Goal: Entertainment & Leisure: Consume media (video, audio)

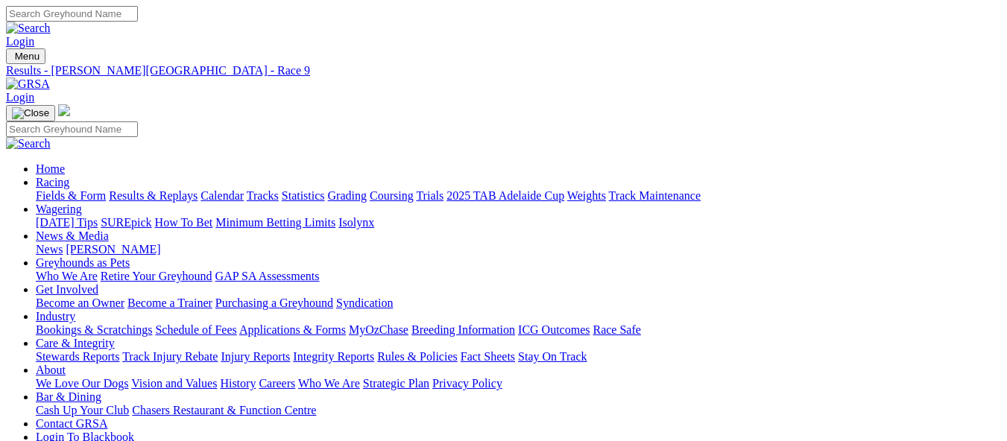
scroll to position [224, 0]
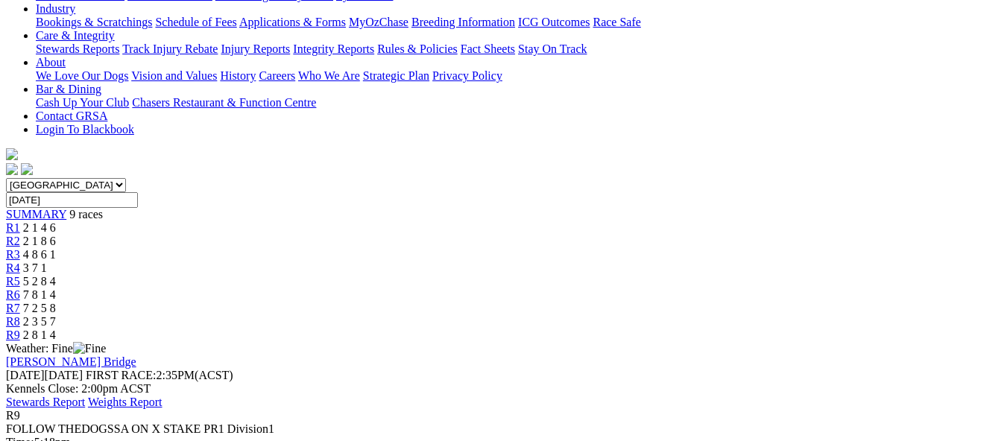
scroll to position [298, 0]
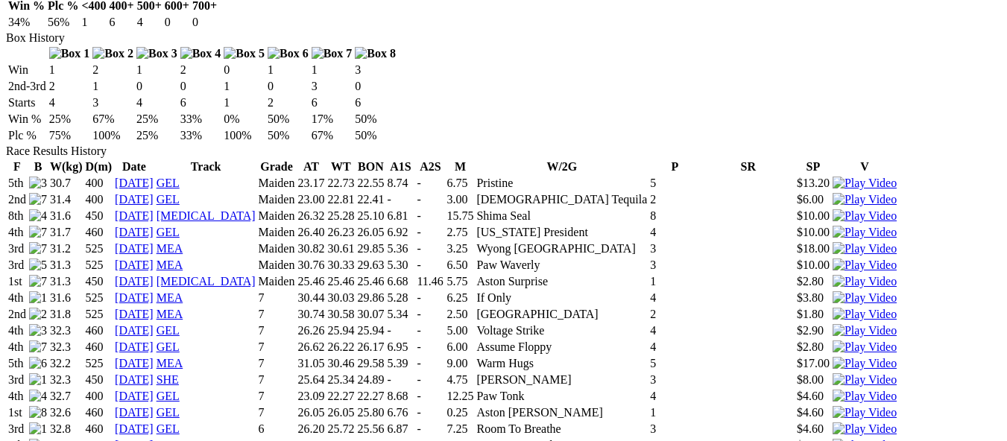
scroll to position [969, 0]
